Goal: Find specific page/section: Find specific page/section

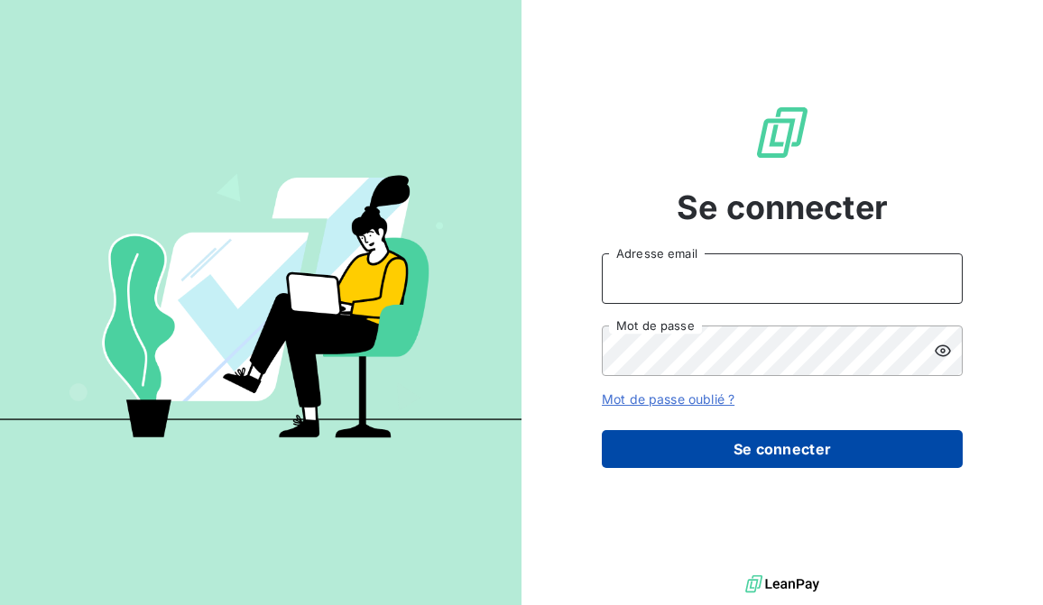
type input "[EMAIL_ADDRESS][PERSON_NAME][DOMAIN_NAME]"
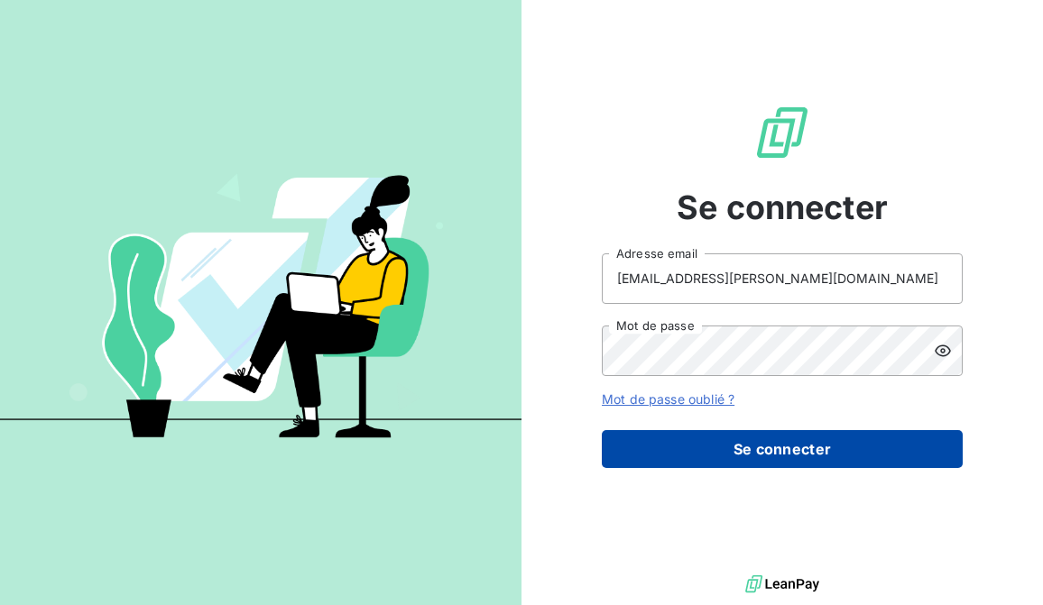
click at [781, 443] on button "Se connecter" at bounding box center [782, 449] width 361 height 38
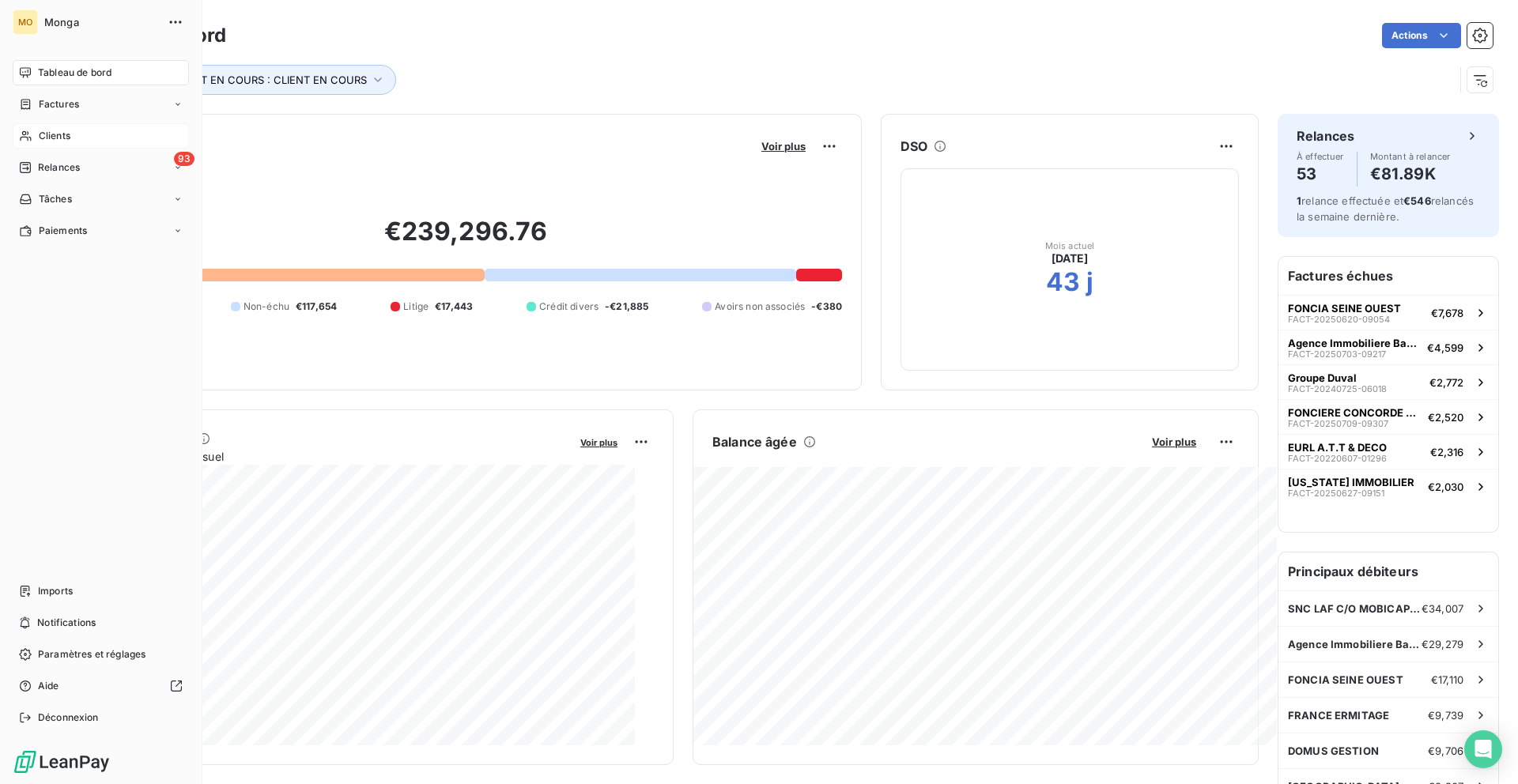
click at [39, 148] on div "Clients" at bounding box center [100, 136] width 176 height 25
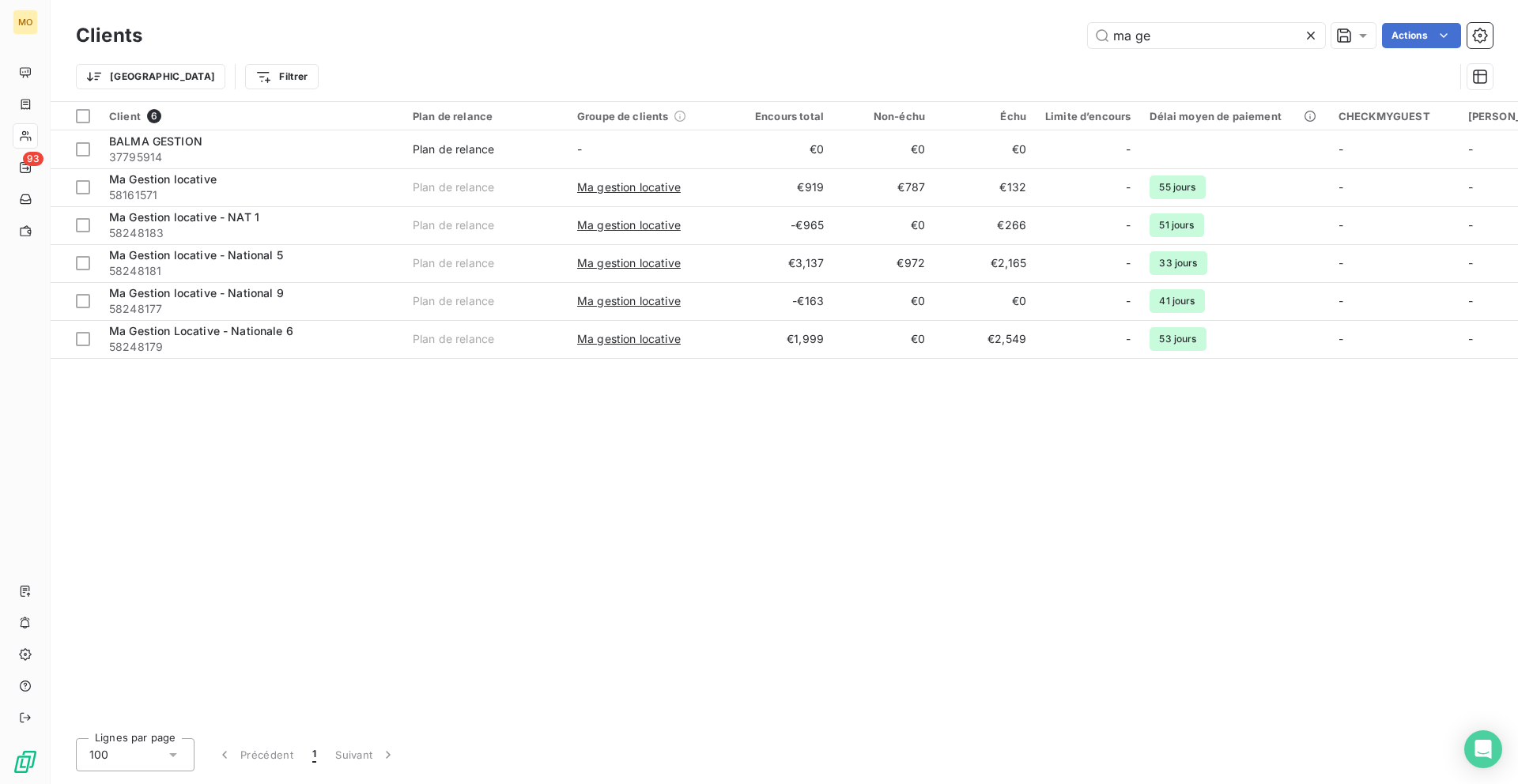
type input "ma ge"
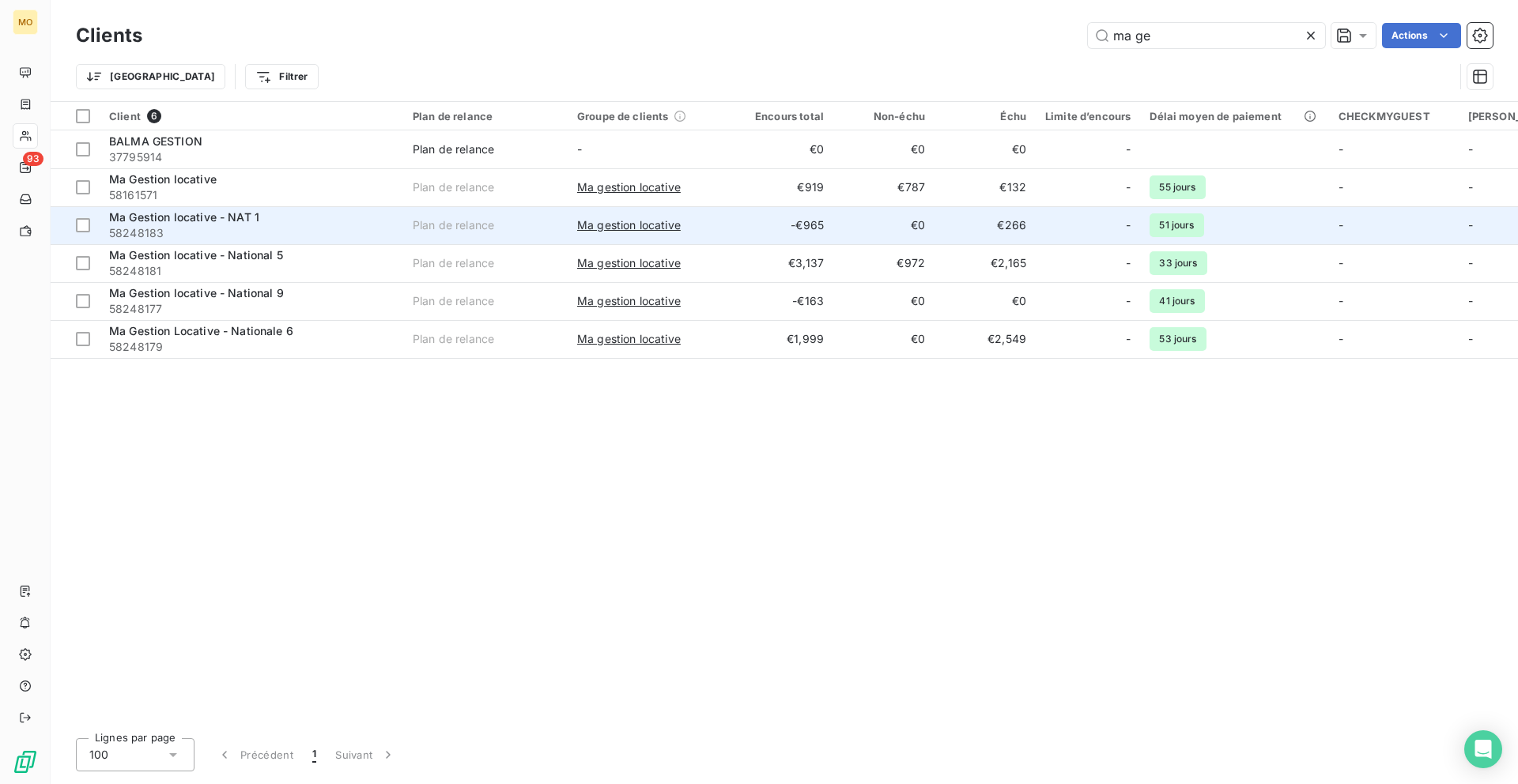
click at [725, 227] on td "Ma gestion locative" at bounding box center [650, 224] width 165 height 38
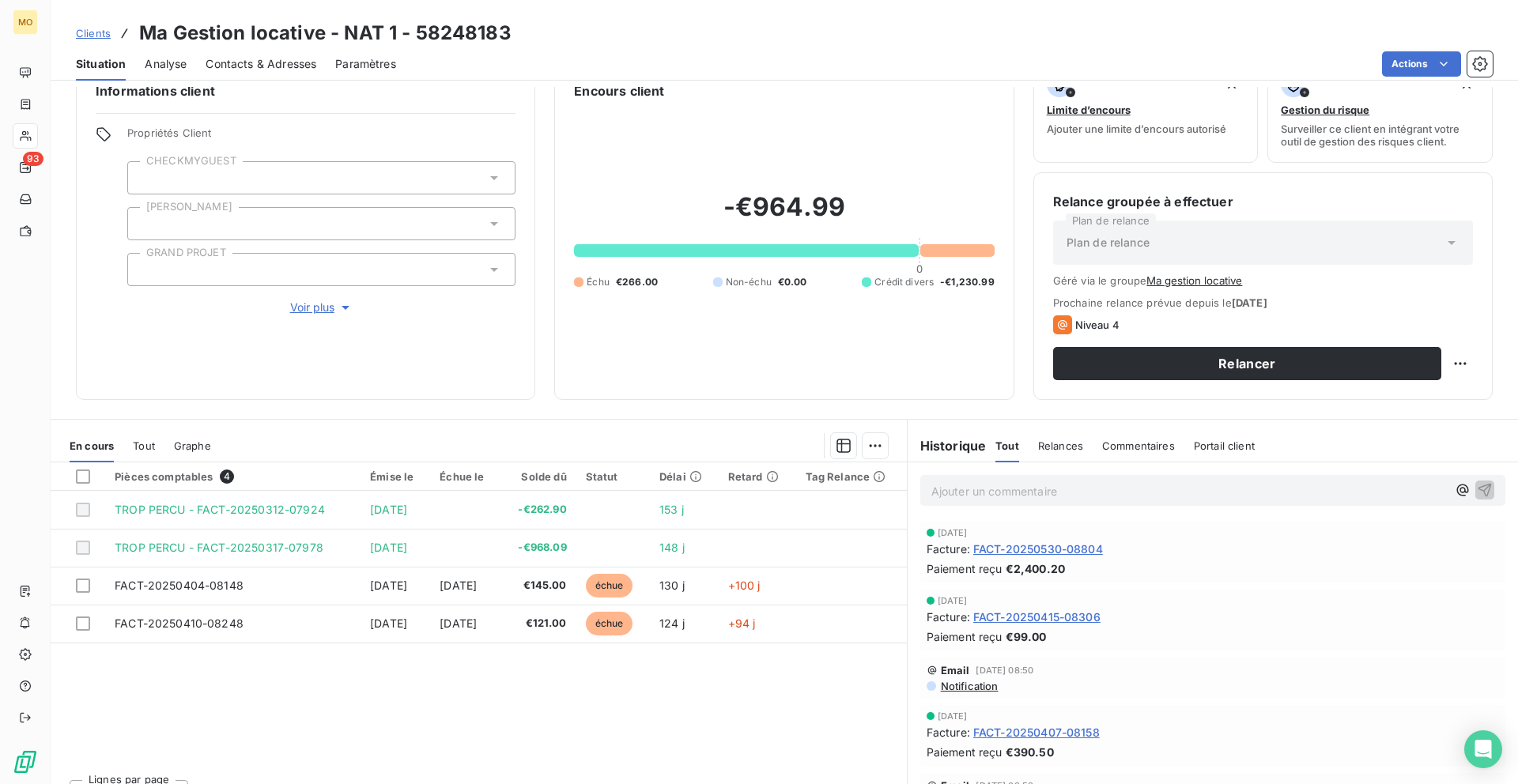
scroll to position [39, 0]
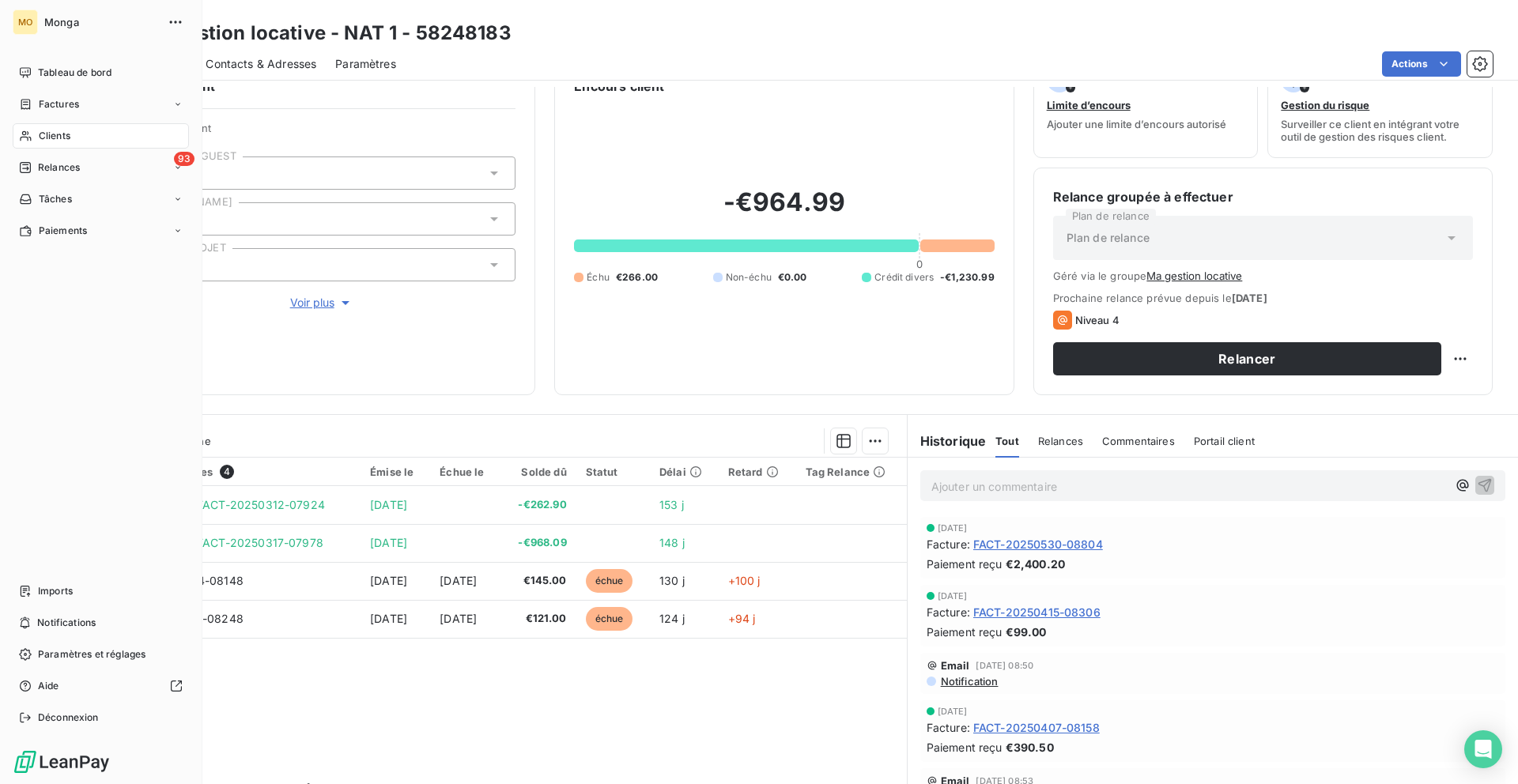
click at [2, 237] on div "MO Monga Tableau de bord Factures Clients 93 Relances Tâches Paiements Imports …" at bounding box center [101, 392] width 202 height 784
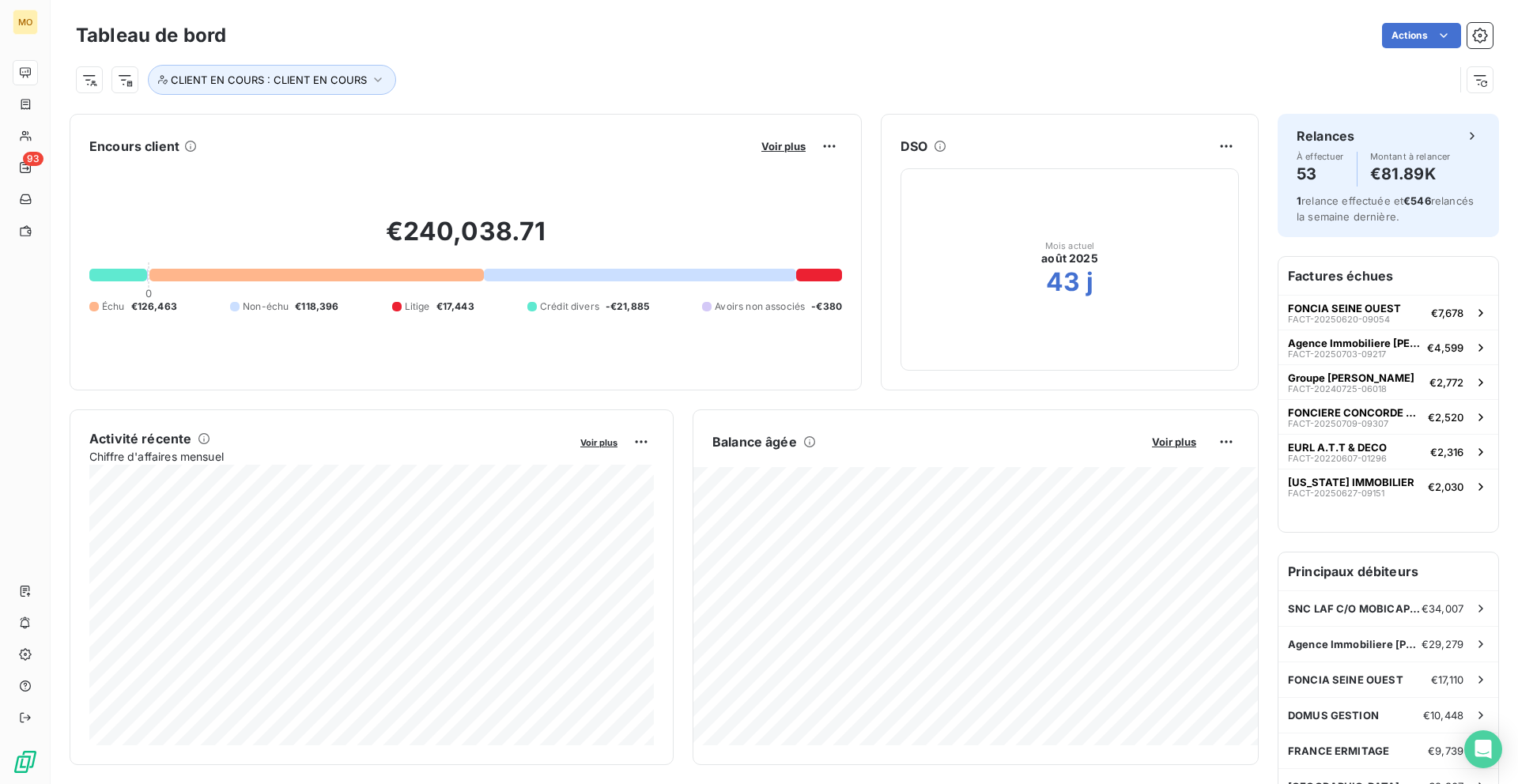
click at [774, 158] on div "Voir plus" at bounding box center [798, 145] width 85 height 25
click at [779, 146] on span "Voir plus" at bounding box center [784, 146] width 45 height 12
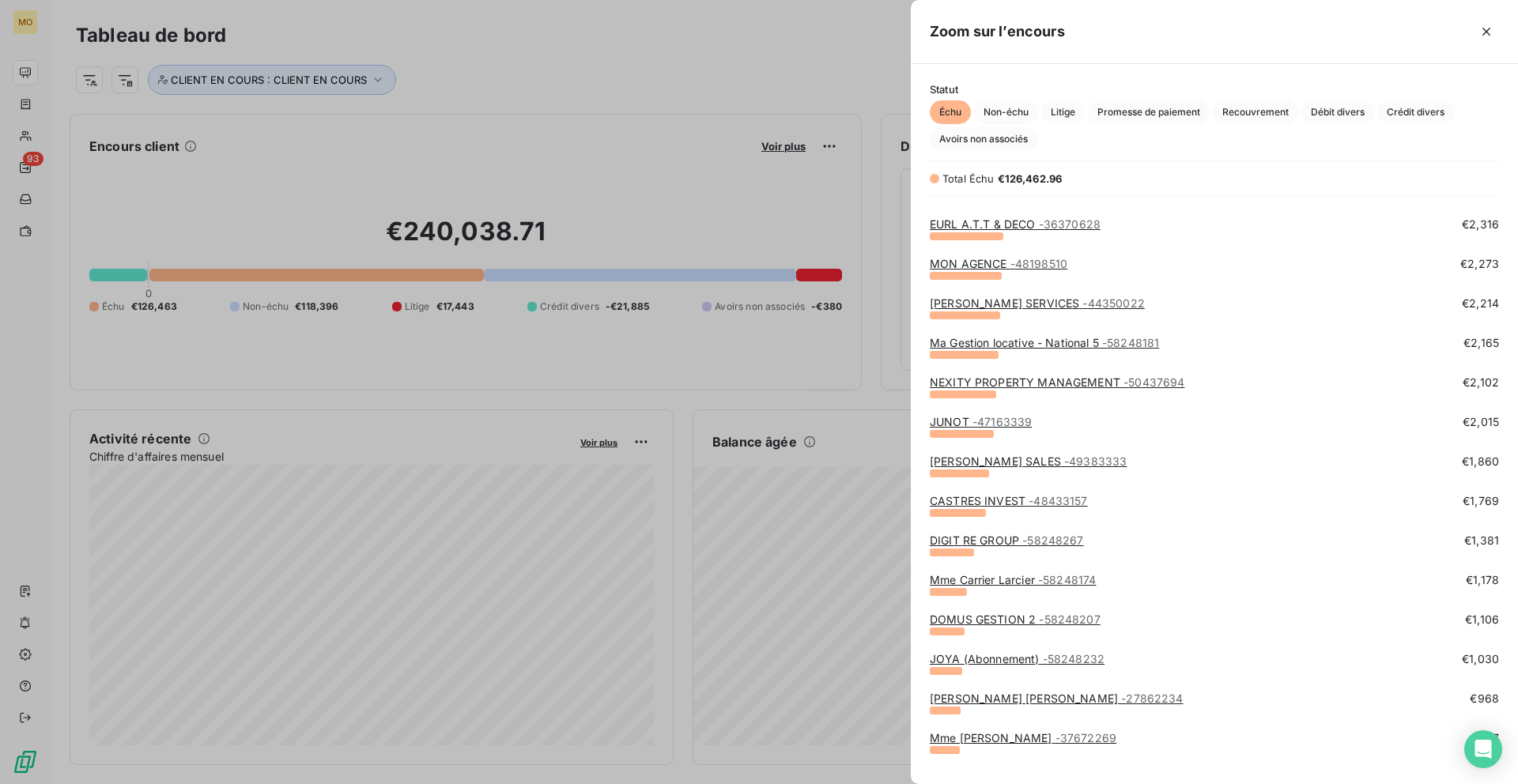
scroll to position [511, 0]
